Goal: Use online tool/utility

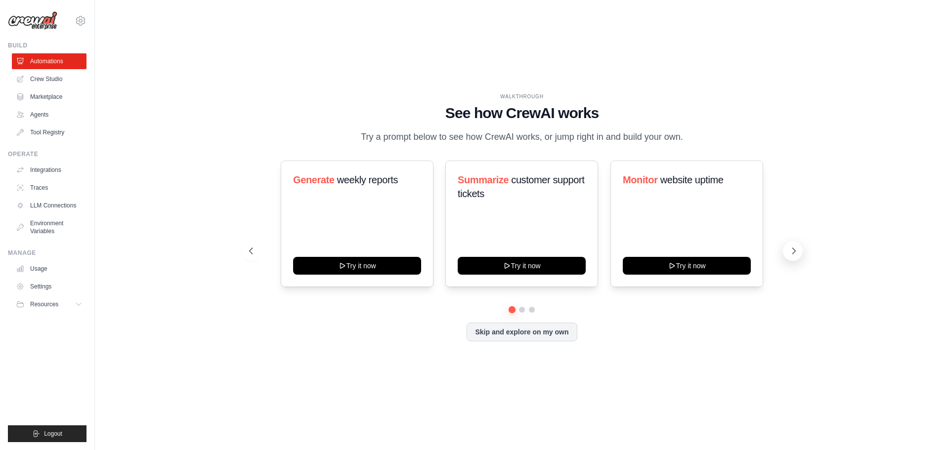
click at [787, 248] on button at bounding box center [793, 251] width 20 height 20
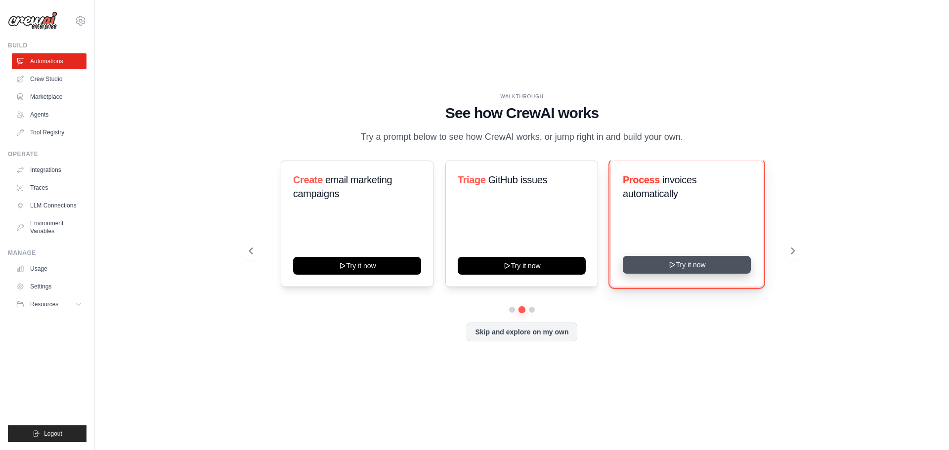
click at [710, 268] on button "Try it now" at bounding box center [686, 265] width 128 height 18
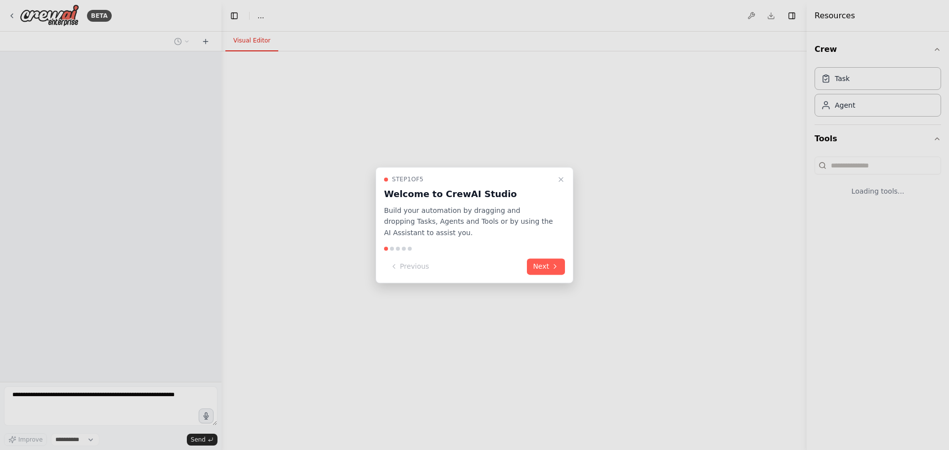
select select "****"
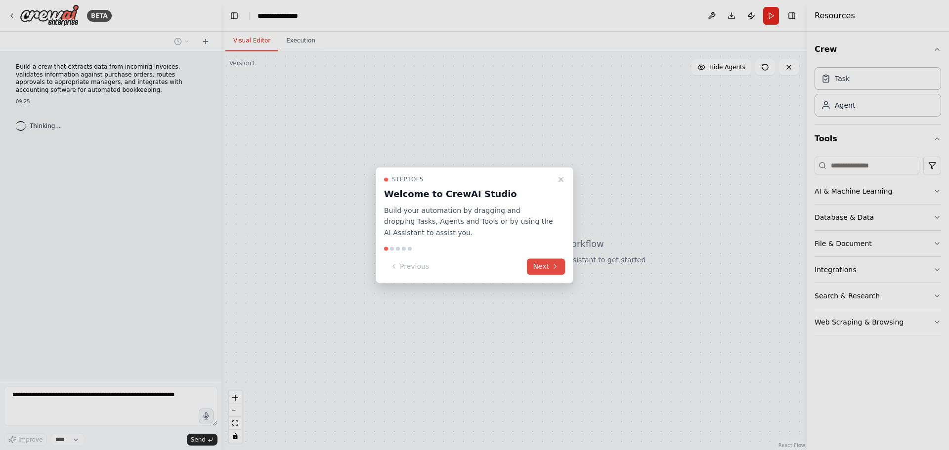
click at [547, 273] on button "Next" at bounding box center [546, 266] width 38 height 16
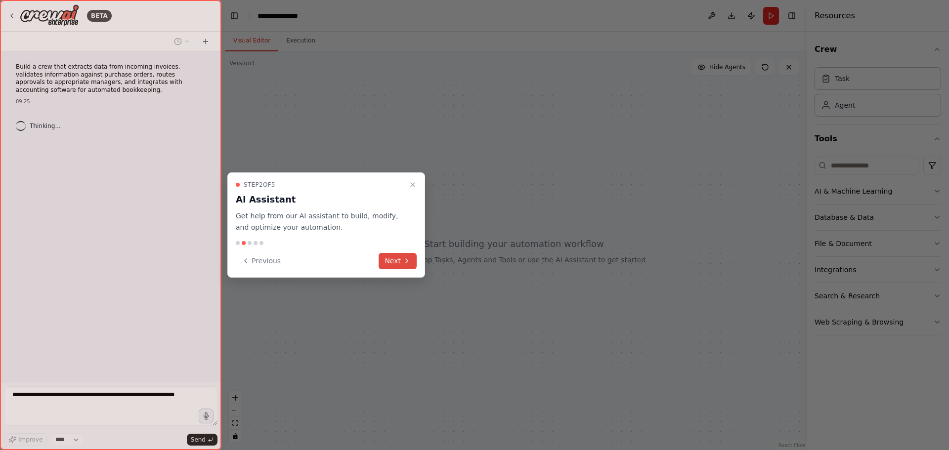
click at [391, 260] on button "Next" at bounding box center [397, 261] width 38 height 16
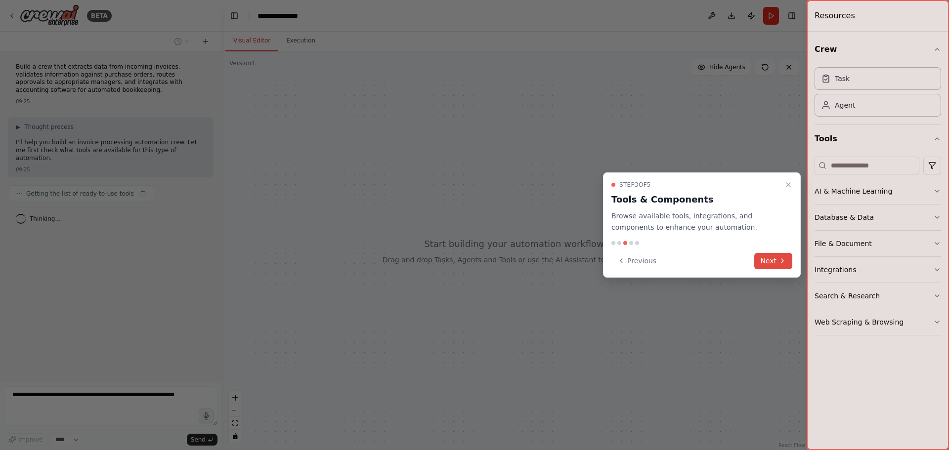
click at [767, 261] on button "Next" at bounding box center [773, 261] width 38 height 16
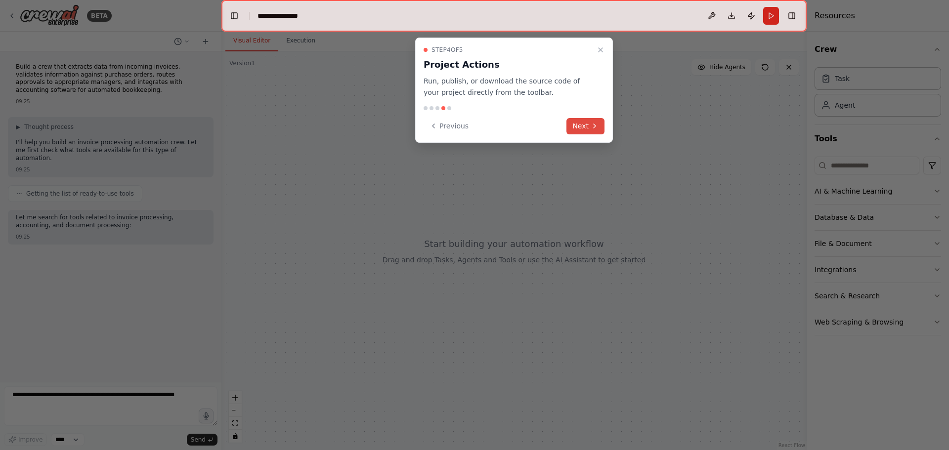
click at [582, 130] on button "Next" at bounding box center [585, 126] width 38 height 16
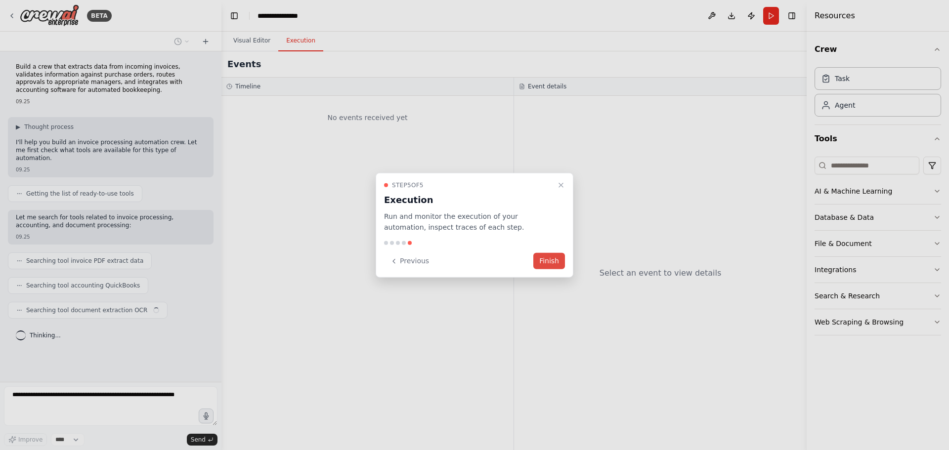
click at [540, 264] on button "Finish" at bounding box center [549, 261] width 32 height 16
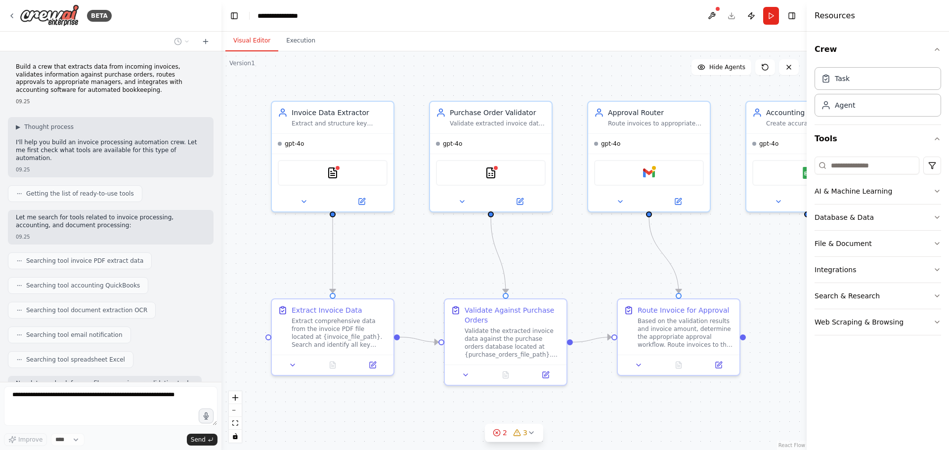
click at [102, 88] on p "Build a crew that extracts data from incoming invoices, validates information a…" at bounding box center [111, 78] width 190 height 31
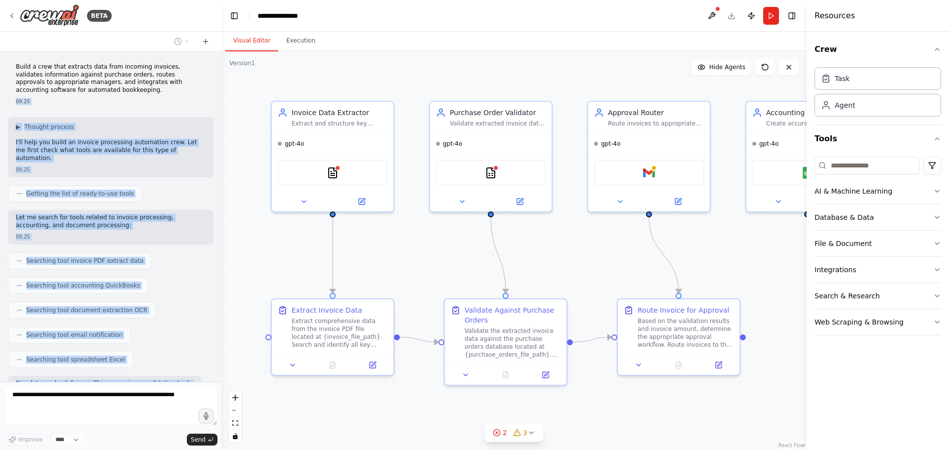
scroll to position [435, 0]
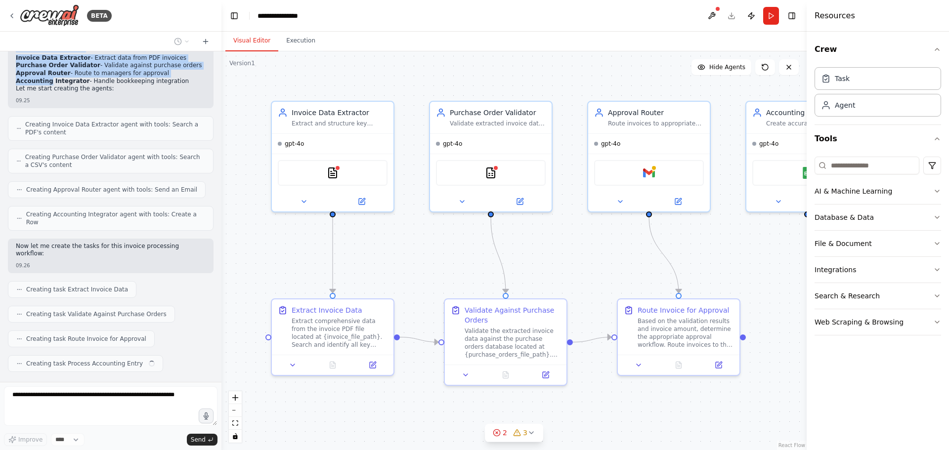
drag, startPoint x: 87, startPoint y: 93, endPoint x: 46, endPoint y: 74, distance: 45.1
click at [46, 74] on div "Build a crew that extracts data from incoming invoices, validates information a…" at bounding box center [110, 216] width 221 height 331
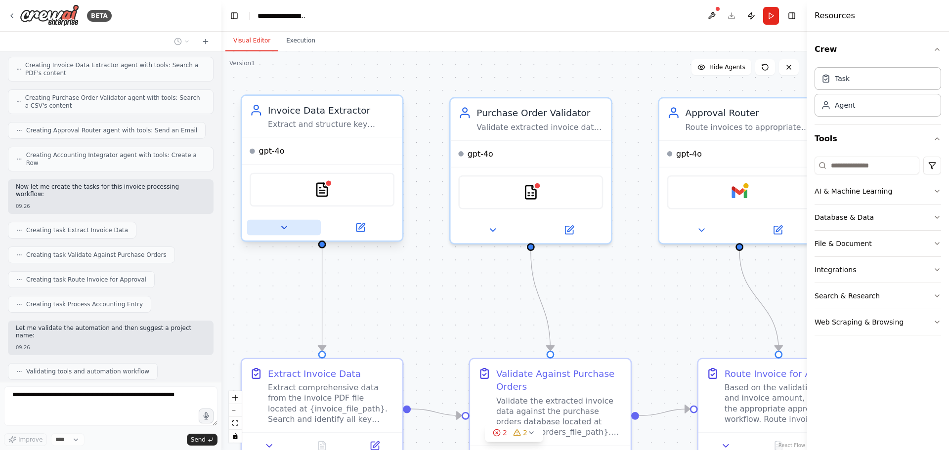
scroll to position [527, 0]
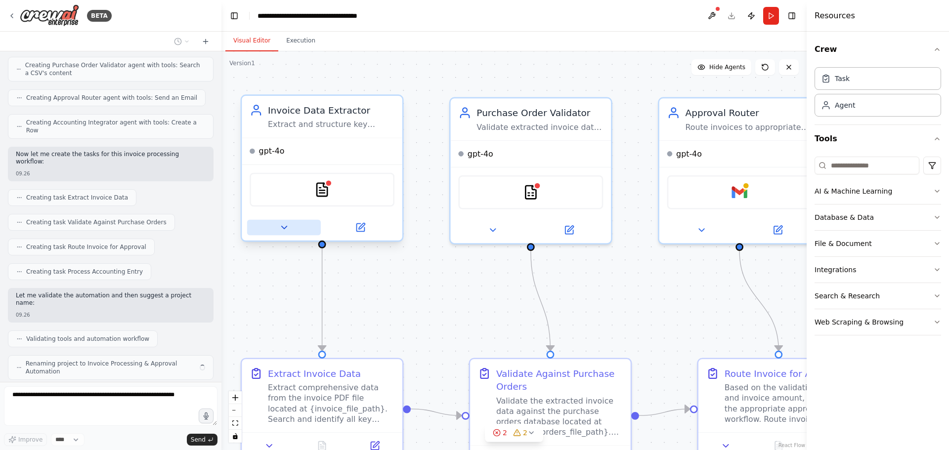
click at [286, 231] on icon at bounding box center [284, 227] width 10 height 10
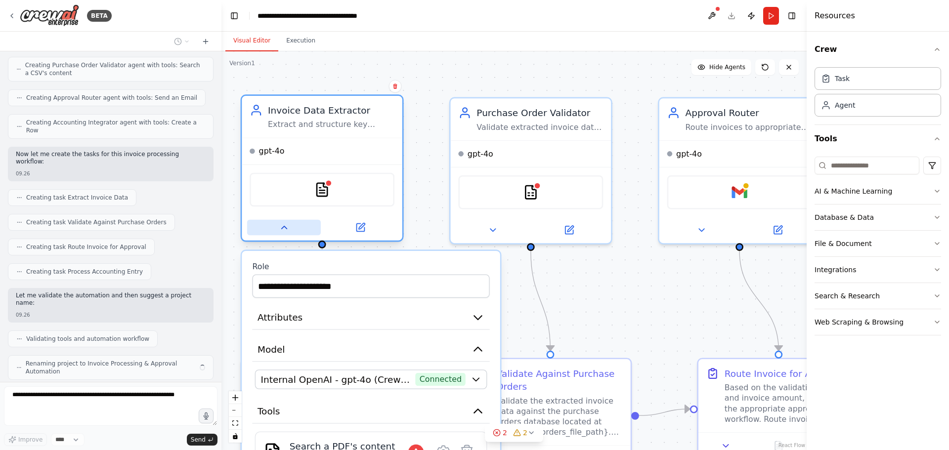
scroll to position [519, 0]
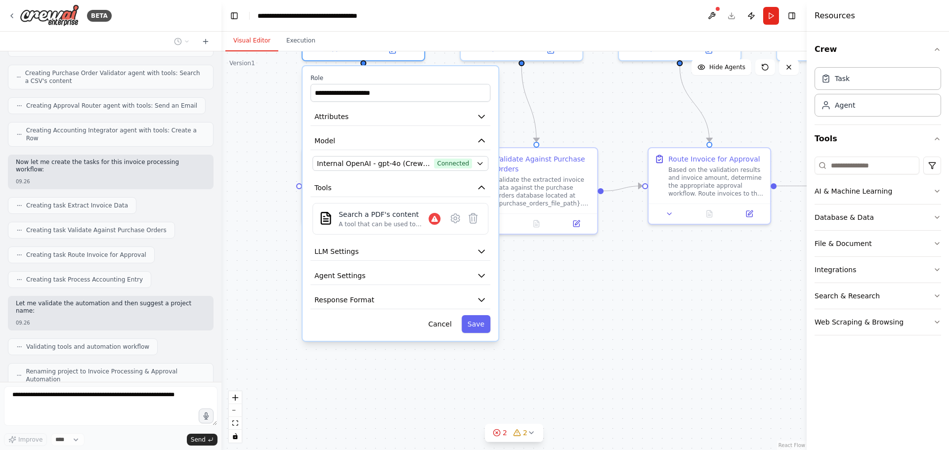
drag, startPoint x: 523, startPoint y: 309, endPoint x: 580, endPoint y: 128, distance: 189.2
click at [580, 128] on div ".deletable-edge-delete-btn { width: 20px; height: 20px; border: 0px solid #ffff…" at bounding box center [513, 250] width 585 height 399
click at [485, 166] on button "Internal OpenAI - gpt-4o (CrewAI Sponsored OpenAI Connection) Connected" at bounding box center [400, 163] width 176 height 15
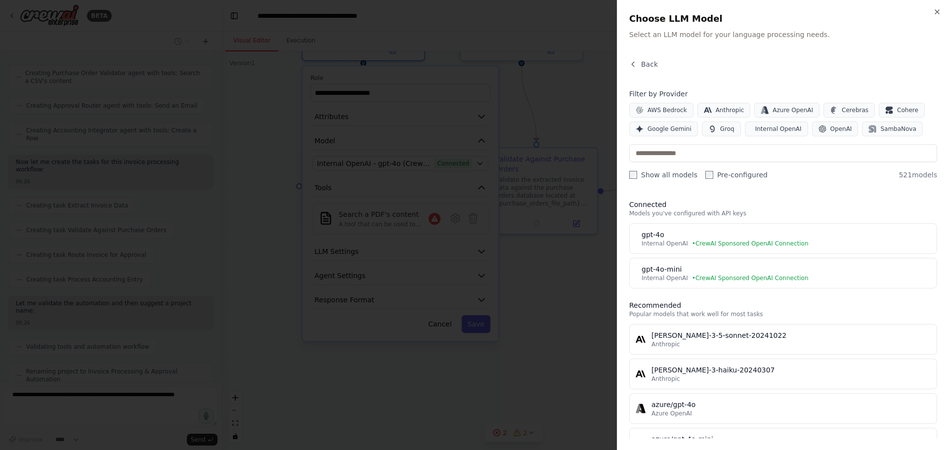
click at [549, 107] on div at bounding box center [474, 225] width 949 height 450
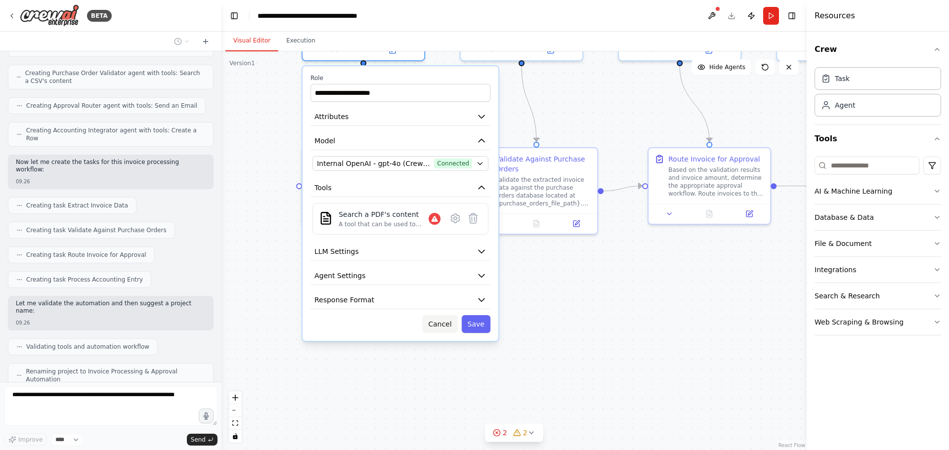
click at [449, 331] on button "Cancel" at bounding box center [439, 324] width 35 height 18
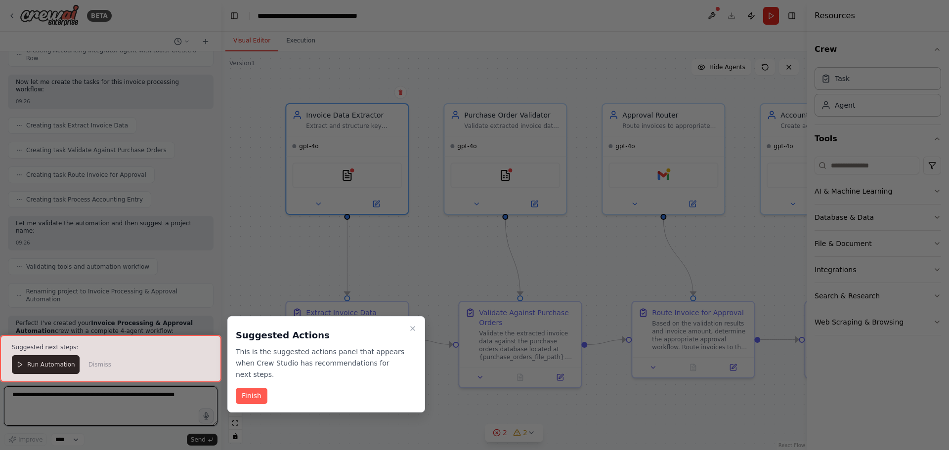
drag, startPoint x: 520, startPoint y: 136, endPoint x: 509, endPoint y: 263, distance: 127.4
click at [509, 263] on div "BETA Build a crew that extracts data from incoming invoices, validates informat…" at bounding box center [474, 225] width 949 height 450
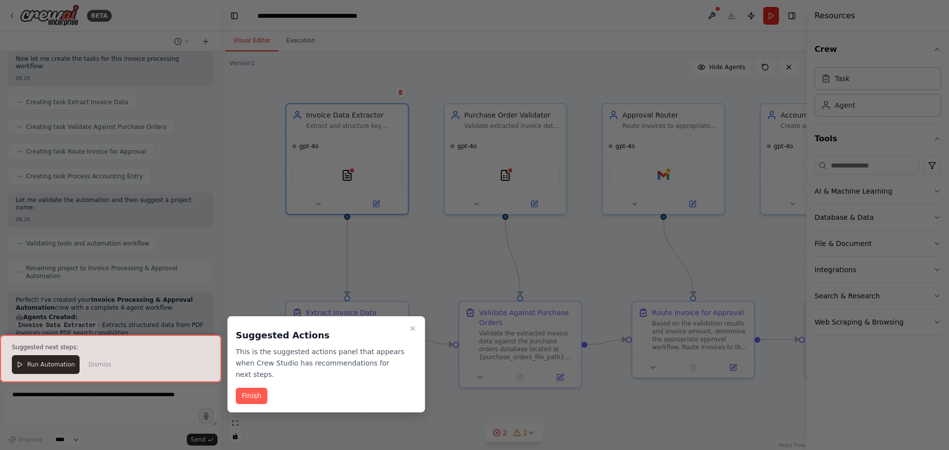
drag, startPoint x: 438, startPoint y: 264, endPoint x: 468, endPoint y: 178, distance: 91.3
click at [468, 178] on div at bounding box center [474, 225] width 949 height 450
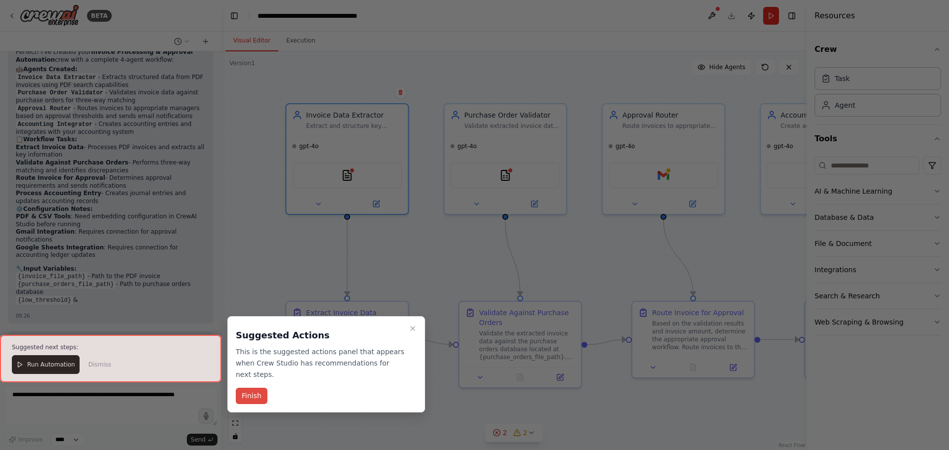
click at [249, 388] on button "Finish" at bounding box center [252, 396] width 32 height 16
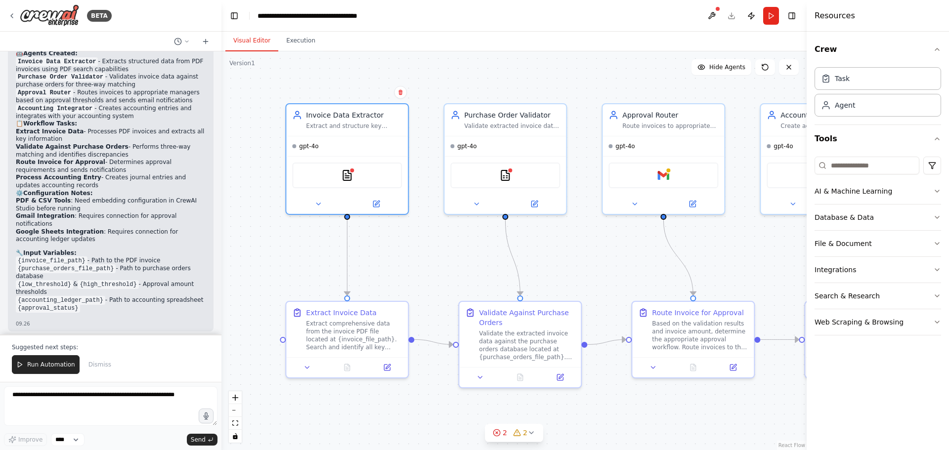
scroll to position [894, 0]
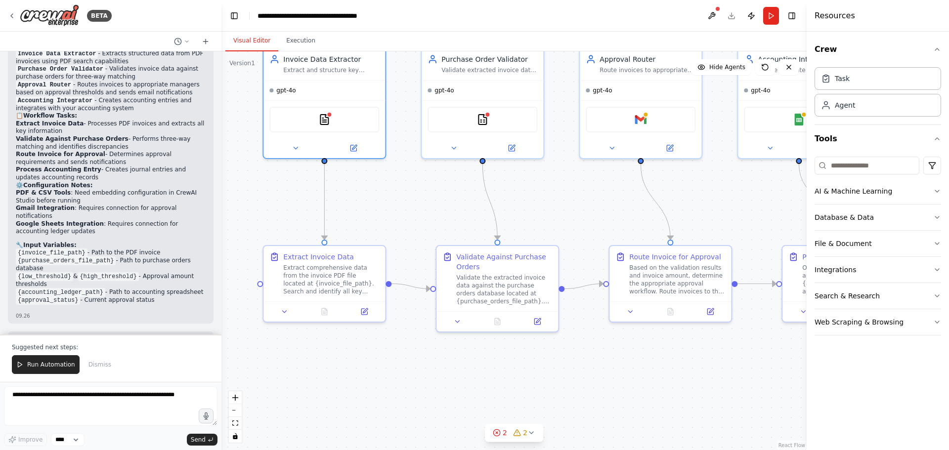
drag, startPoint x: 414, startPoint y: 254, endPoint x: 391, endPoint y: 198, distance: 60.3
click at [391, 198] on div ".deletable-edge-delete-btn { width: 20px; height: 20px; border: 0px solid #ffff…" at bounding box center [513, 250] width 585 height 399
click at [340, 265] on div "Extract comprehensive data from the invoice PDF file located at {invoice_file_p…" at bounding box center [331, 278] width 96 height 32
click at [316, 284] on div "Extract comprehensive data from the invoice PDF file located at {invoice_file_p…" at bounding box center [331, 278] width 96 height 32
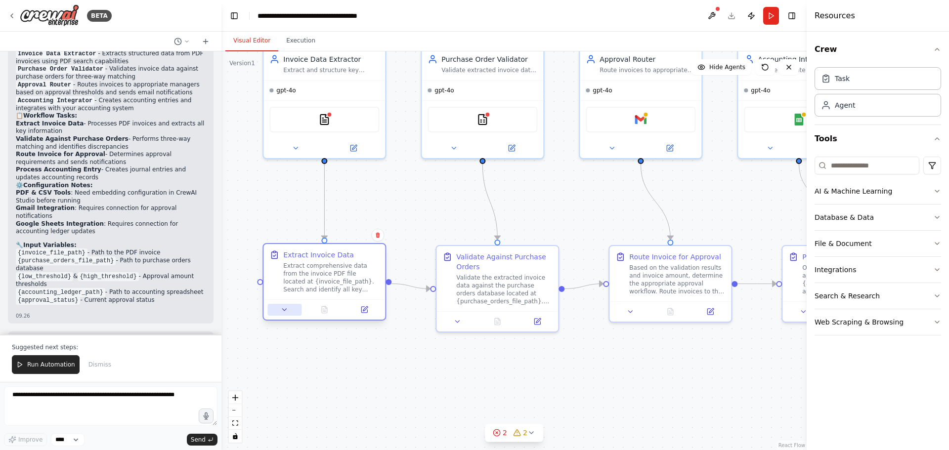
click at [285, 314] on button at bounding box center [284, 310] width 34 height 12
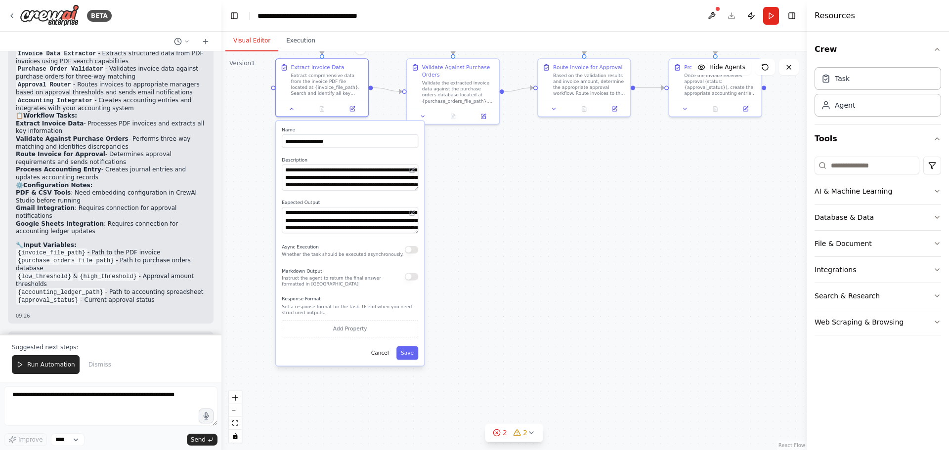
drag, startPoint x: 549, startPoint y: 361, endPoint x: 517, endPoint y: 156, distance: 207.4
click at [517, 156] on div ".deletable-edge-delete-btn { width: 20px; height: 20px; border: 0px solid #ffff…" at bounding box center [513, 250] width 585 height 399
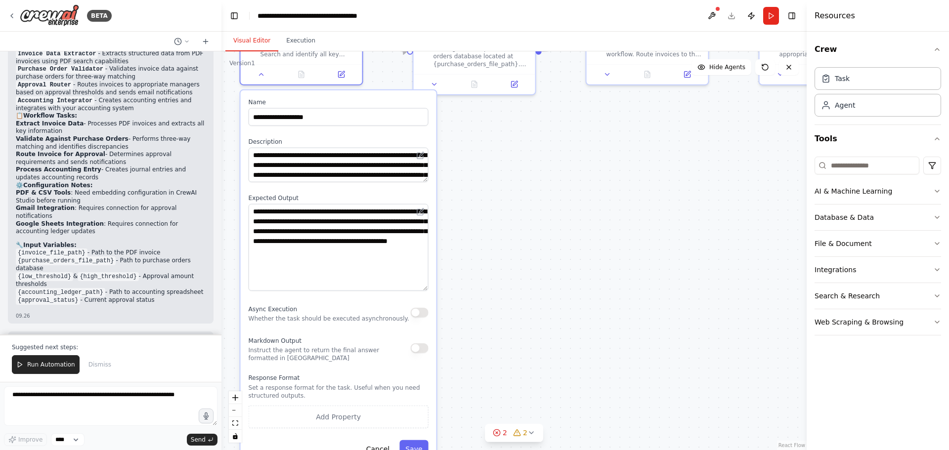
drag, startPoint x: 424, startPoint y: 236, endPoint x: 485, endPoint y: 289, distance: 79.8
click at [485, 289] on div ".deletable-edge-delete-btn { width: 20px; height: 20px; border: 0px solid #ffff…" at bounding box center [513, 250] width 585 height 399
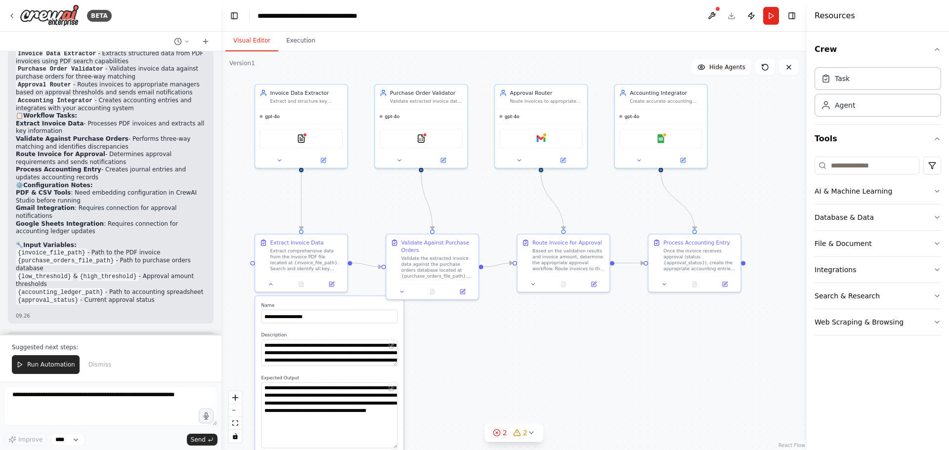
drag, startPoint x: 539, startPoint y: 131, endPoint x: 495, endPoint y: 290, distance: 164.7
click at [495, 290] on div ".deletable-edge-delete-btn { width: 20px; height: 20px; border: 0px solid #ffff…" at bounding box center [513, 250] width 585 height 399
click at [545, 134] on div at bounding box center [544, 133] width 4 height 4
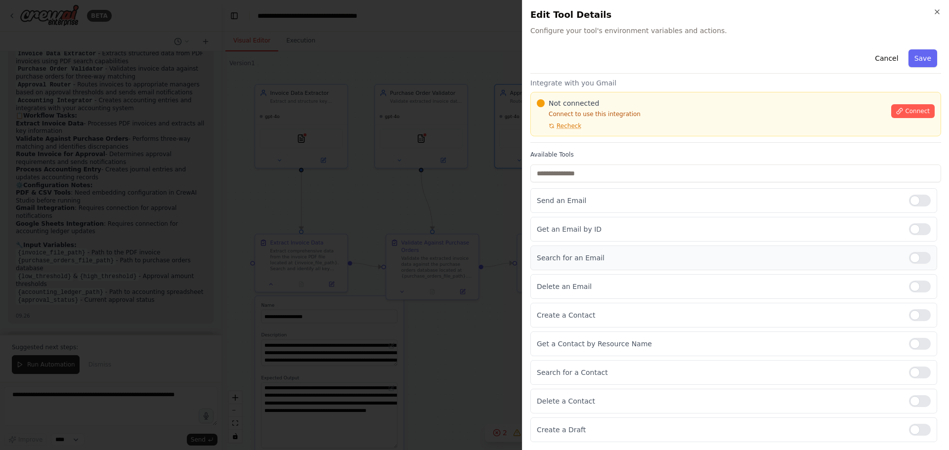
scroll to position [0, 0]
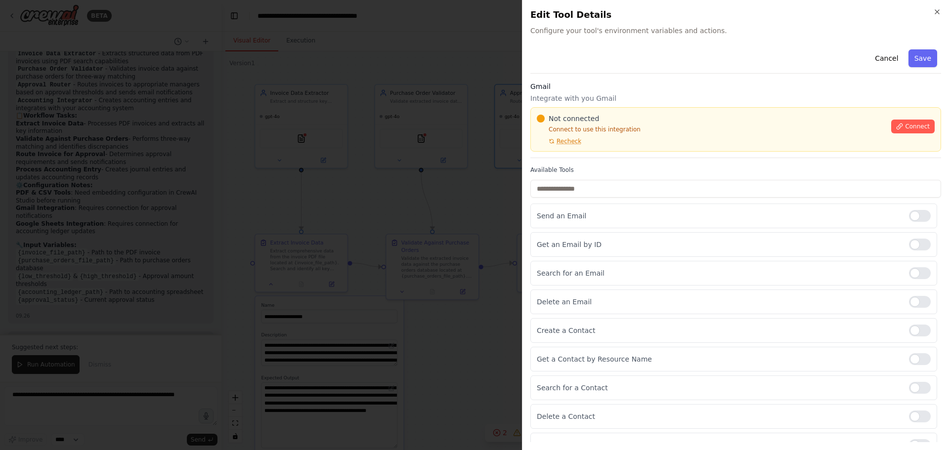
click at [490, 99] on div at bounding box center [474, 225] width 949 height 450
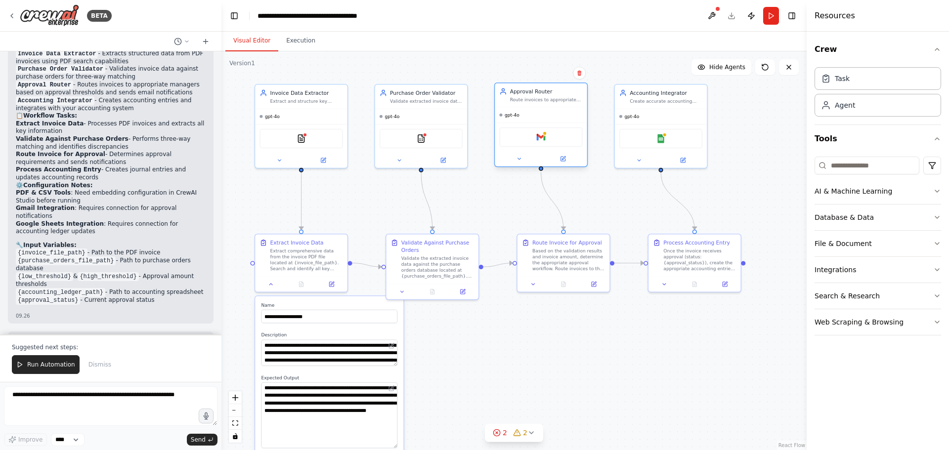
click at [536, 94] on div "Approval Router" at bounding box center [546, 90] width 73 height 7
click at [536, 99] on div "Route invoices to appropriate managers based on amount thresholds, department b…" at bounding box center [546, 100] width 73 height 6
click at [631, 200] on div ".deletable-edge-delete-btn { width: 20px; height: 20px; border: 0px solid #ffff…" at bounding box center [513, 250] width 585 height 399
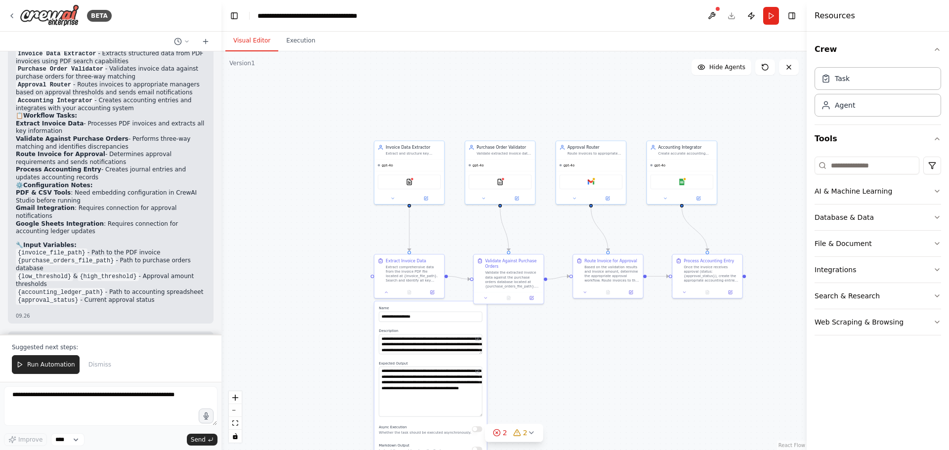
click at [735, 414] on div ".deletable-edge-delete-btn { width: 20px; height: 20px; border: 0px solid #ffff…" at bounding box center [513, 250] width 585 height 399
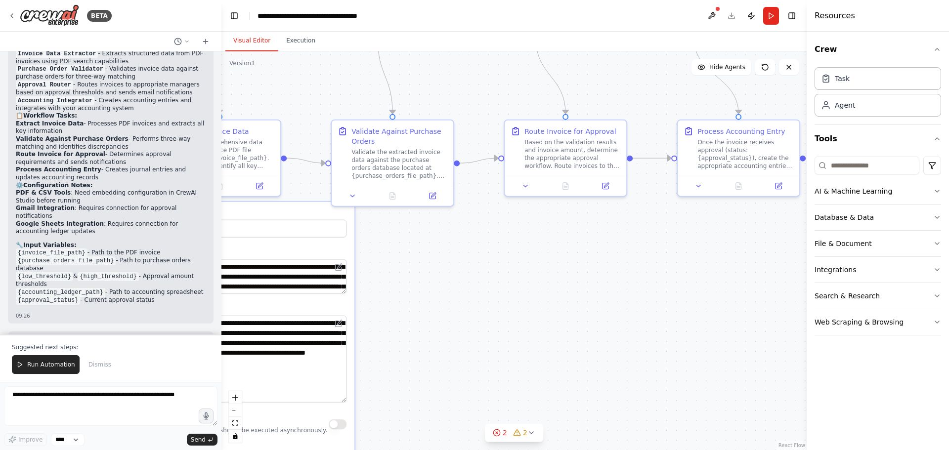
click at [578, 372] on div ".deletable-edge-delete-btn { width: 20px; height: 20px; border: 0px solid #ffff…" at bounding box center [513, 250] width 585 height 399
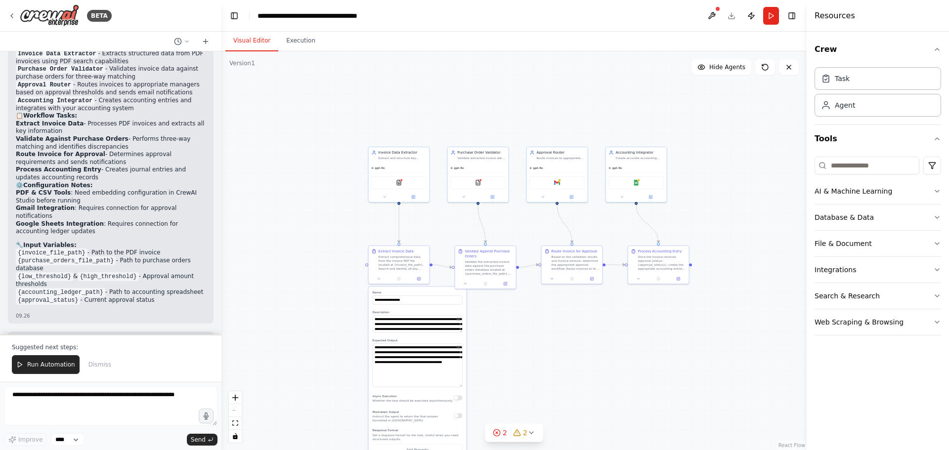
click at [578, 323] on div ".deletable-edge-delete-btn { width: 20px; height: 20px; border: 0px solid #ffff…" at bounding box center [513, 250] width 585 height 399
click at [574, 255] on div "Based on the validation results and invoice amount, determine the appropriate a…" at bounding box center [575, 262] width 48 height 16
click at [661, 265] on div "Once the invoice receives approval (status: {approval_status}), create the appr…" at bounding box center [662, 262] width 48 height 16
click at [631, 199] on div at bounding box center [636, 196] width 61 height 10
click at [547, 188] on div "Gmail" at bounding box center [557, 181] width 61 height 19
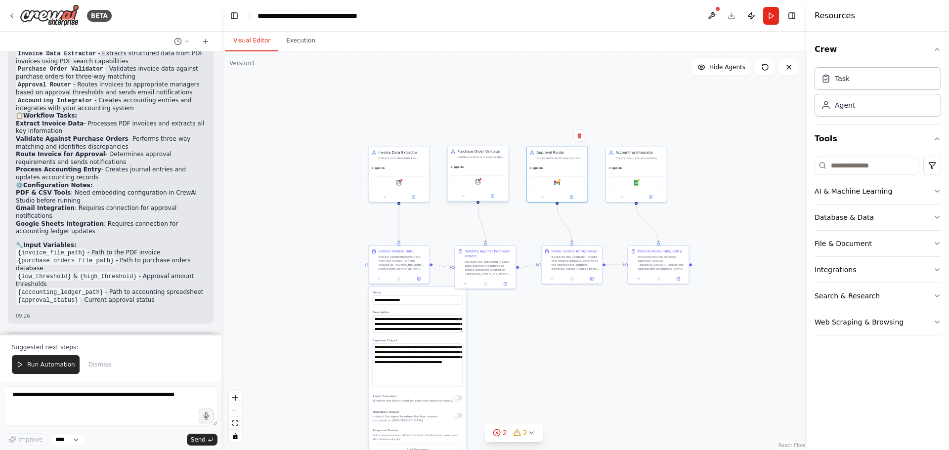
click at [489, 188] on div "CSVSearchTool" at bounding box center [478, 181] width 61 height 19
click at [511, 281] on button at bounding box center [505, 283] width 17 height 6
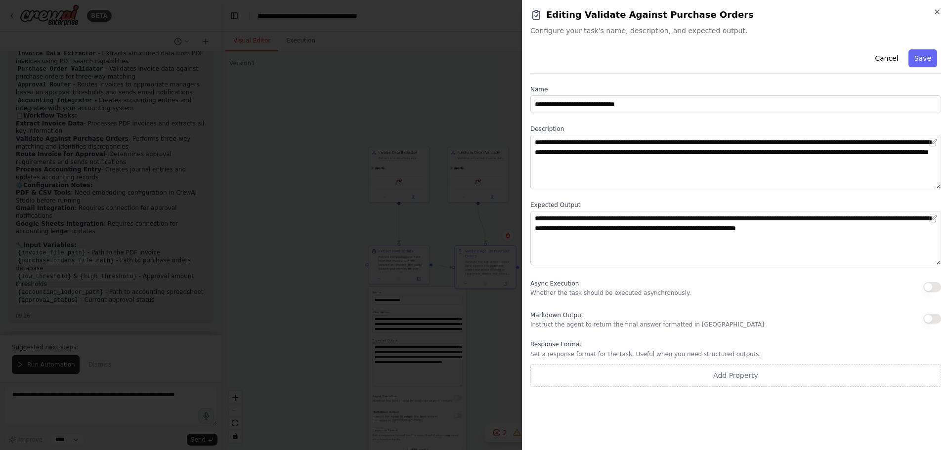
click at [394, 255] on div at bounding box center [474, 225] width 949 height 450
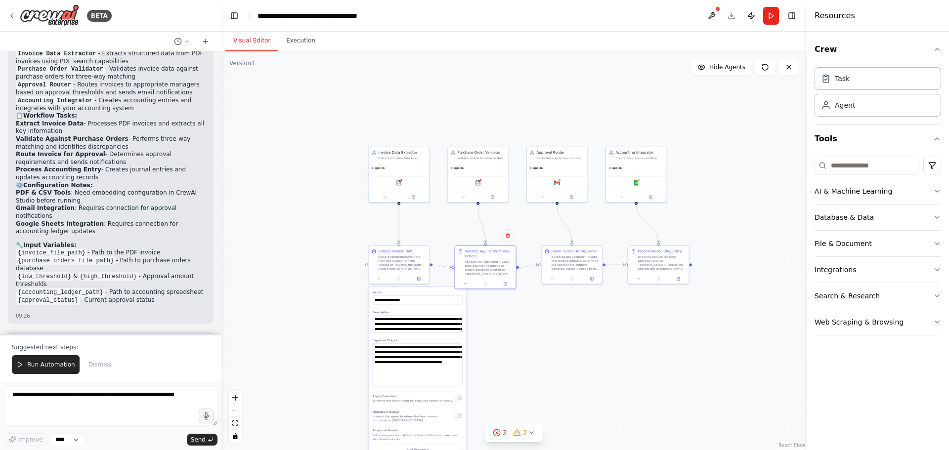
click at [394, 255] on div "Extract comprehensive data from the invoice PDF file located at {invoice_file_p…" at bounding box center [402, 263] width 48 height 16
click at [394, 161] on div "Invoice Data Extractor Extract and structure key invoice data from PDF document…" at bounding box center [399, 174] width 62 height 56
click at [308, 177] on div ".deletable-edge-delete-btn { width: 20px; height: 20px; border: 0px solid #ffff…" at bounding box center [513, 250] width 585 height 399
click at [574, 326] on div ".deletable-edge-delete-btn { width: 20px; height: 20px; border: 0px solid #ffff…" at bounding box center [513, 250] width 585 height 399
